Goal: Task Accomplishment & Management: Use online tool/utility

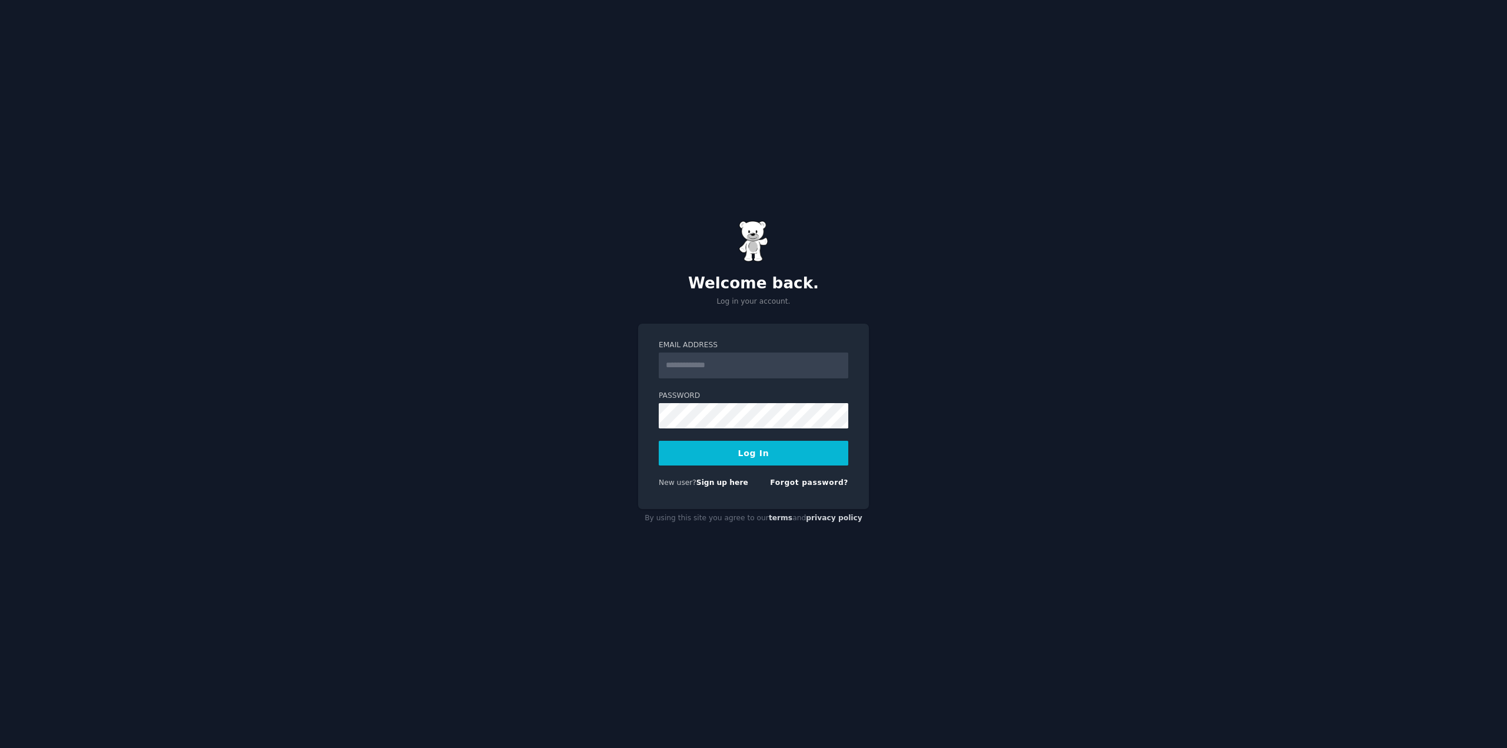
click at [783, 450] on button "Log In" at bounding box center [754, 453] width 190 height 25
click at [754, 352] on div "Email Address" at bounding box center [754, 359] width 190 height 38
click at [755, 366] on input "Email Address" at bounding box center [754, 366] width 190 height 26
type input "**********"
click at [764, 452] on button "Log In" at bounding box center [754, 453] width 190 height 25
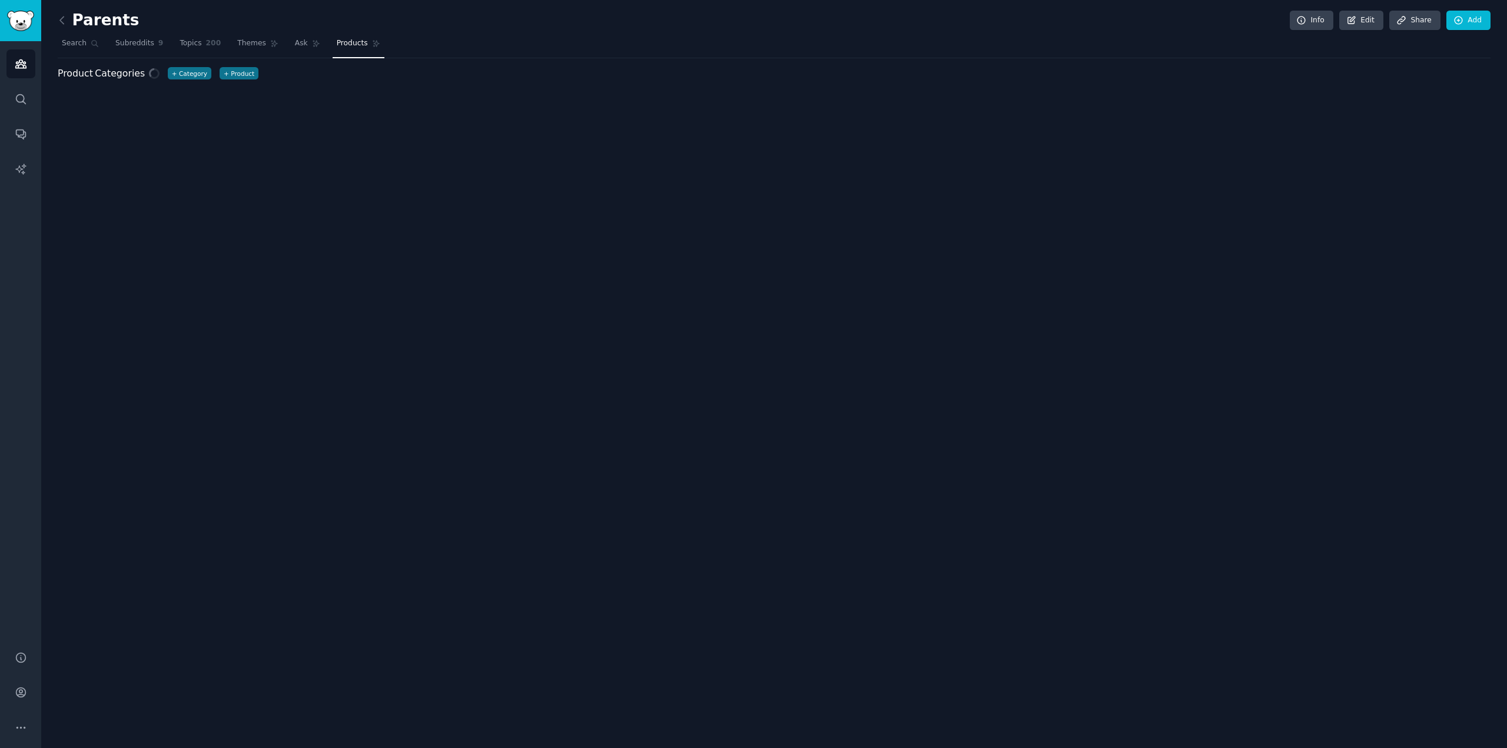
click at [68, 22] on link at bounding box center [65, 20] width 15 height 19
